Goal: Navigation & Orientation: Understand site structure

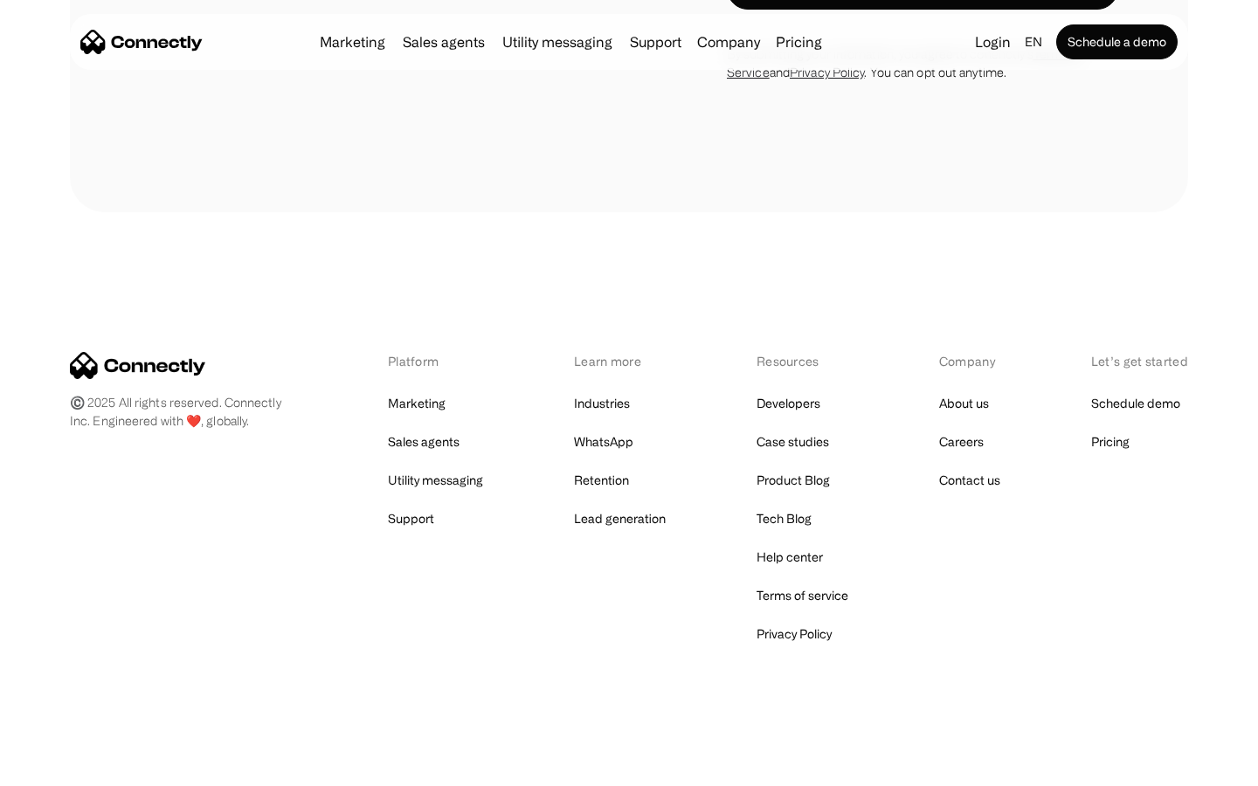
scroll to position [705, 0]
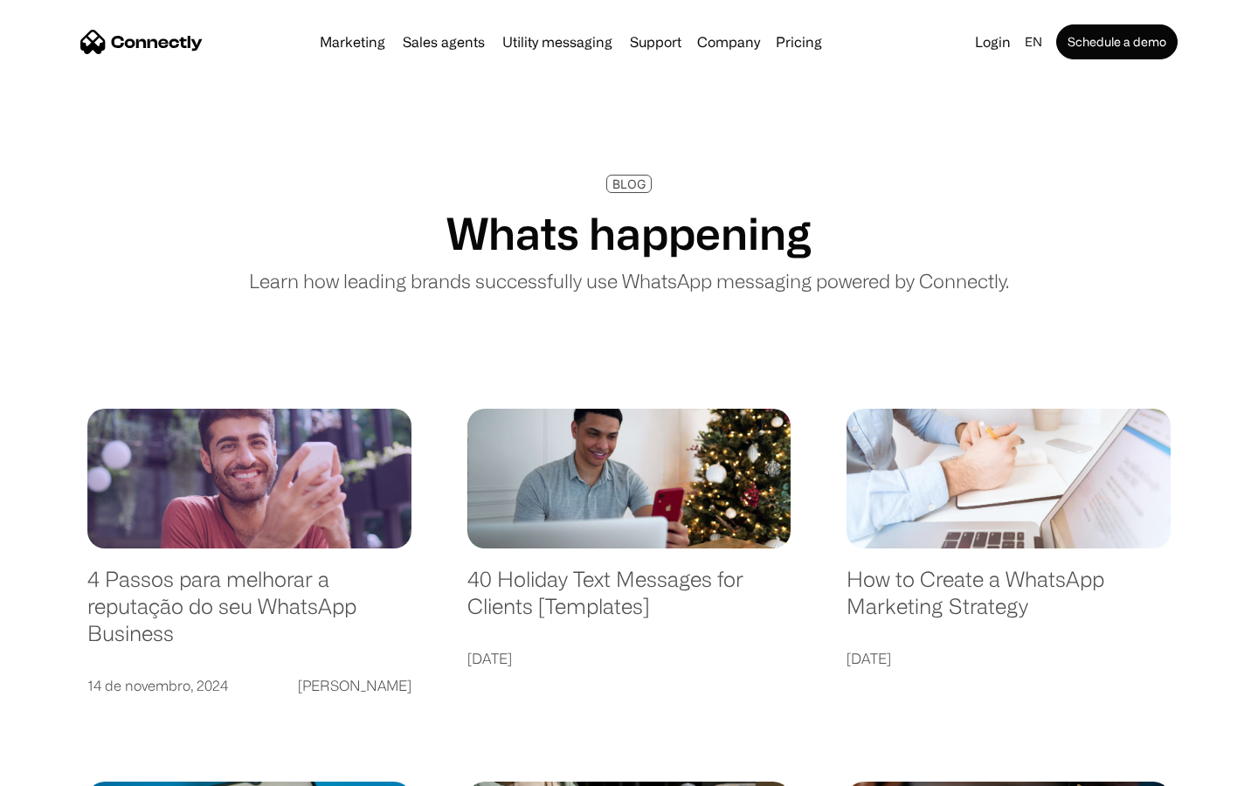
scroll to position [3356, 0]
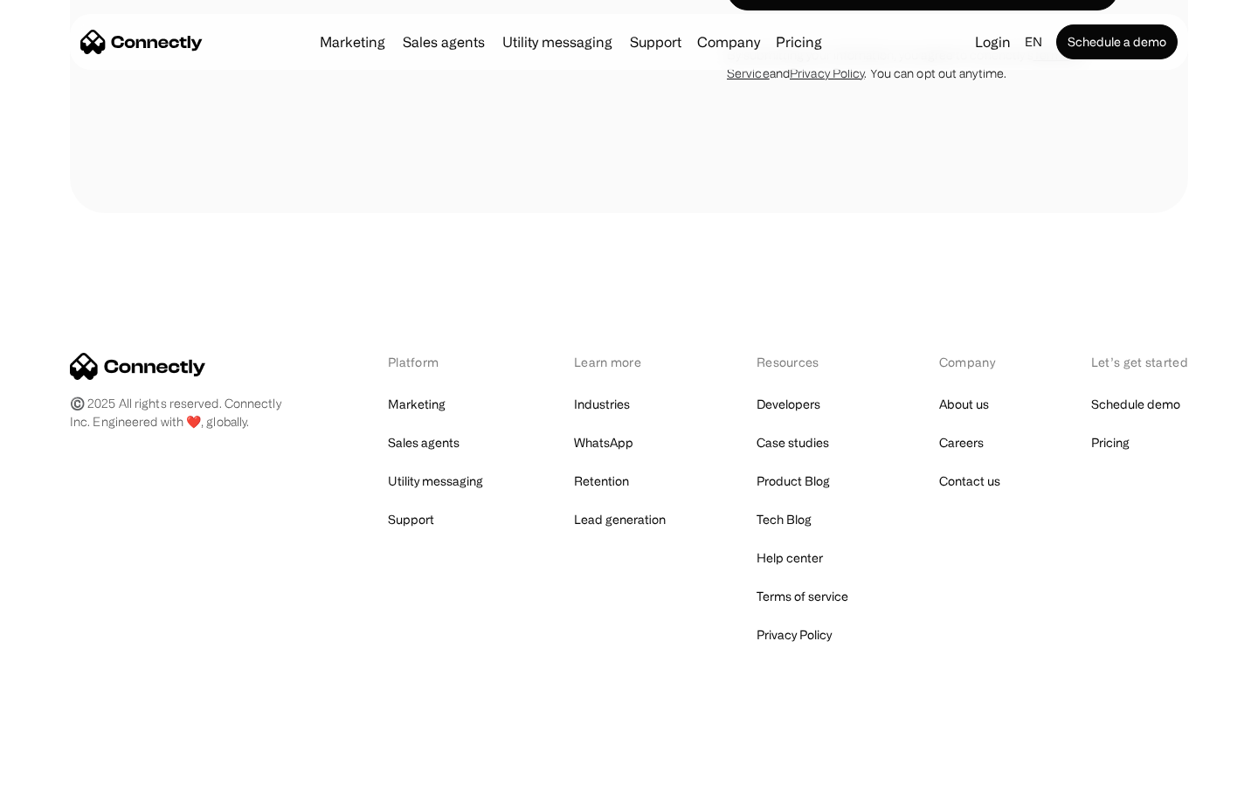
scroll to position [4603, 0]
